Goal: Task Accomplishment & Management: Manage account settings

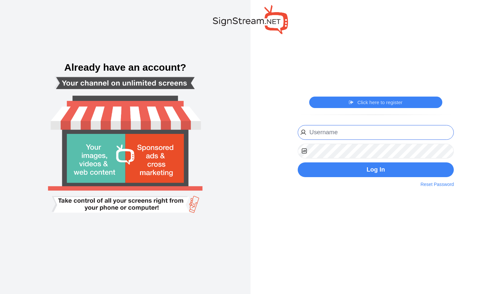
click at [349, 136] on input "email" at bounding box center [376, 132] width 156 height 15
type input "[EMAIL_ADDRESS][DOMAIN_NAME]"
click at [440, 185] on link "Reset Password" at bounding box center [436, 184] width 33 height 7
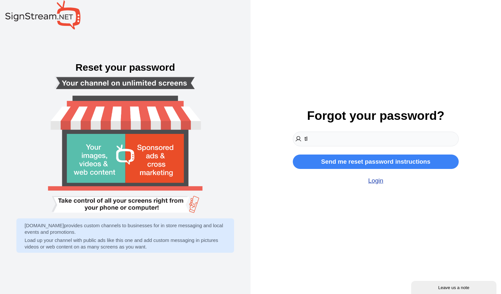
type input "[EMAIL_ADDRESS][DOMAIN_NAME]"
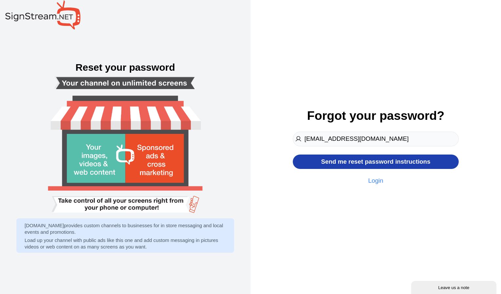
click at [354, 158] on button "Send me reset password instructions" at bounding box center [376, 162] width 166 height 15
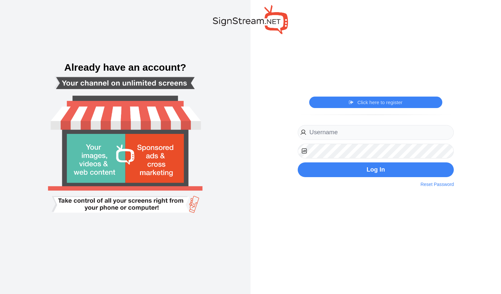
click at [148, 163] on img at bounding box center [125, 146] width 190 height 211
click at [83, 165] on img at bounding box center [125, 146] width 190 height 211
click at [316, 130] on input "email" at bounding box center [376, 132] width 156 height 15
click at [111, 54] on img at bounding box center [125, 146] width 190 height 211
click at [118, 165] on img at bounding box center [125, 146] width 190 height 211
